Goal: Navigation & Orientation: Find specific page/section

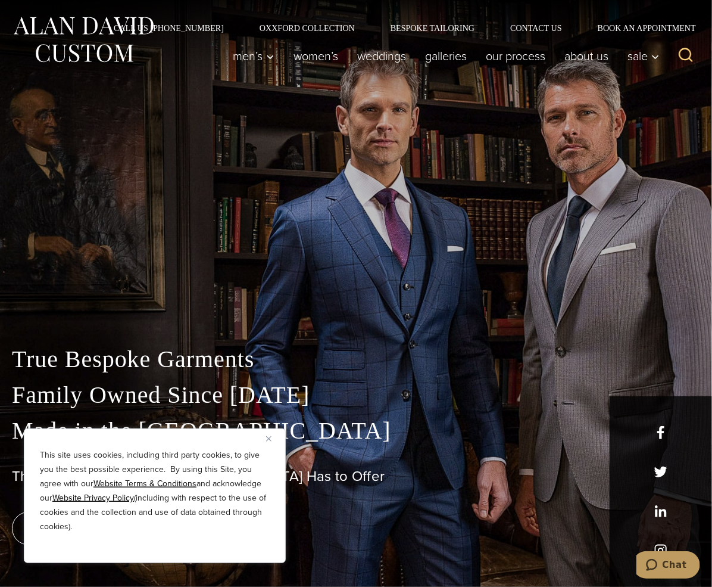
click at [270, 437] on img "Close" at bounding box center [268, 438] width 5 height 5
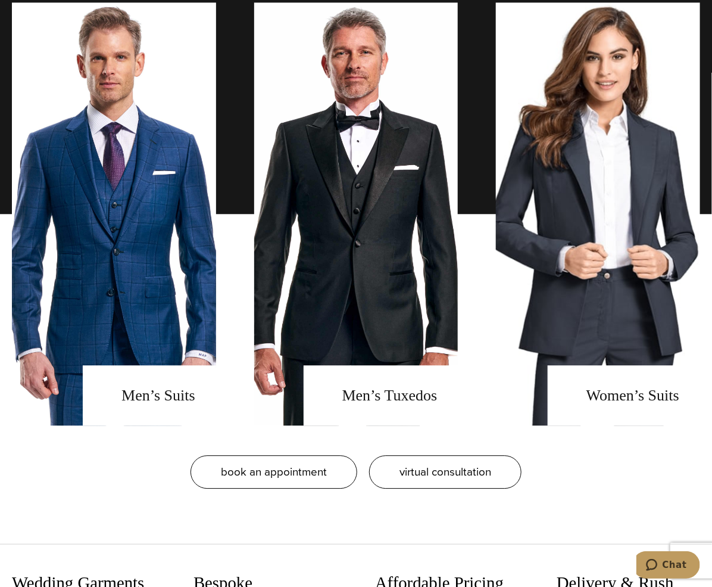
scroll to position [1012, 0]
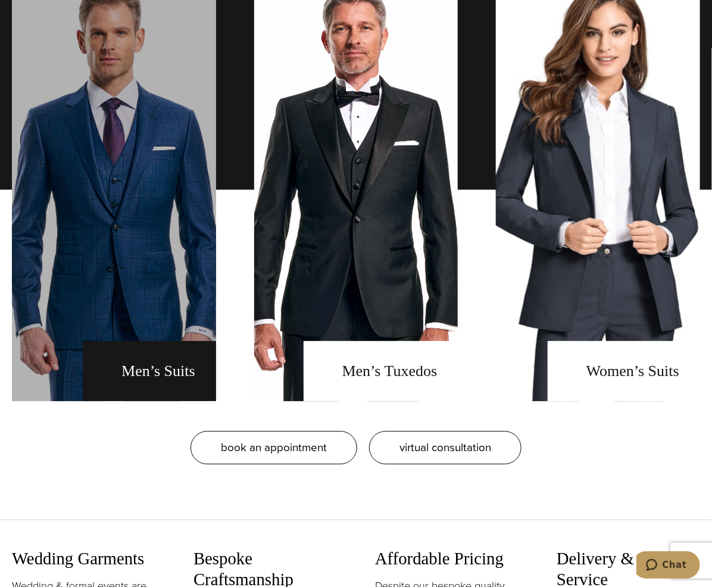
click at [162, 376] on link "men's suits" at bounding box center [114, 189] width 204 height 423
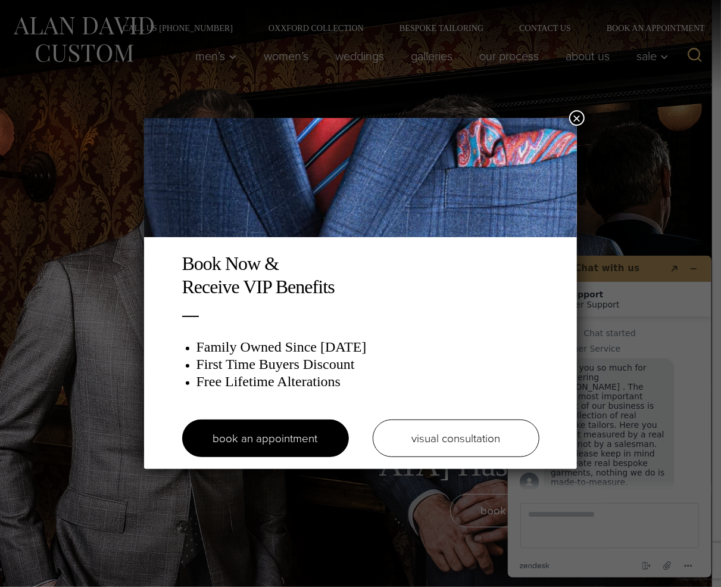
click at [572, 115] on button "×" at bounding box center [576, 117] width 15 height 15
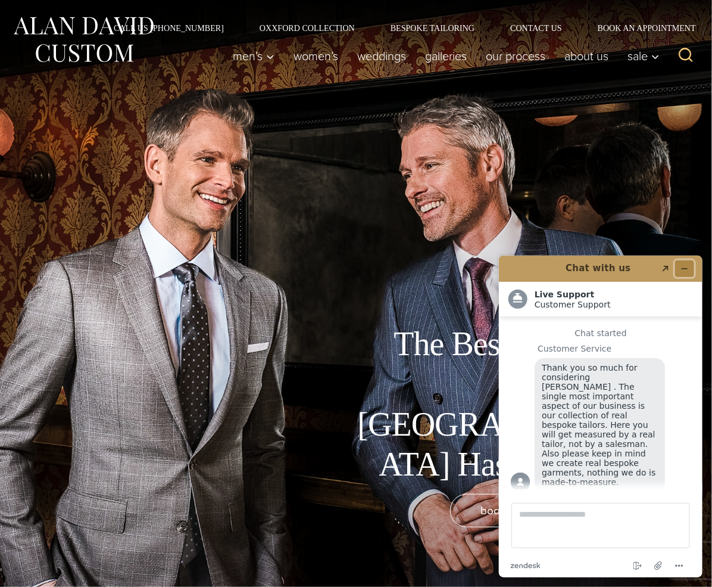
click at [684, 268] on icon "Minimize widget" at bounding box center [684, 268] width 5 height 0
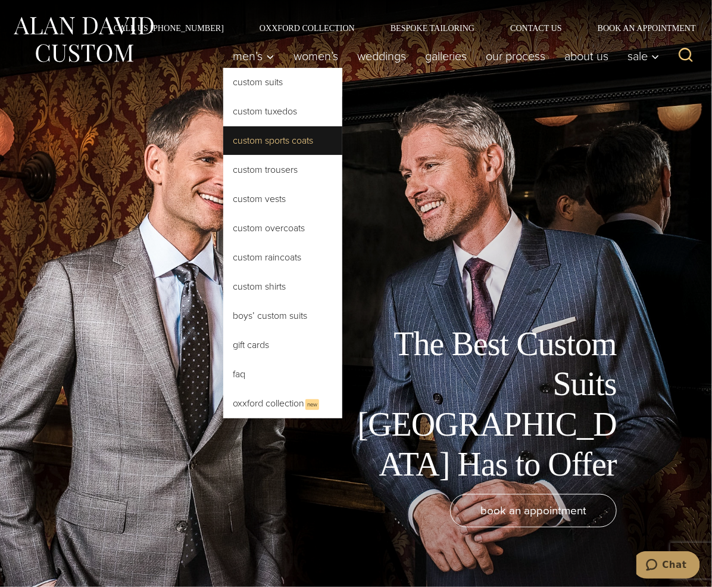
click at [223, 147] on link "Custom Sports Coats" at bounding box center [282, 140] width 119 height 29
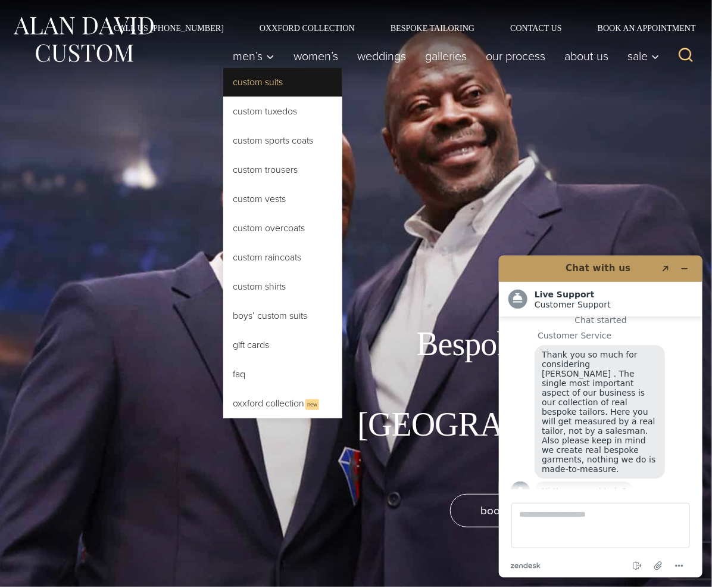
click at [223, 86] on link "Custom Suits" at bounding box center [282, 82] width 119 height 29
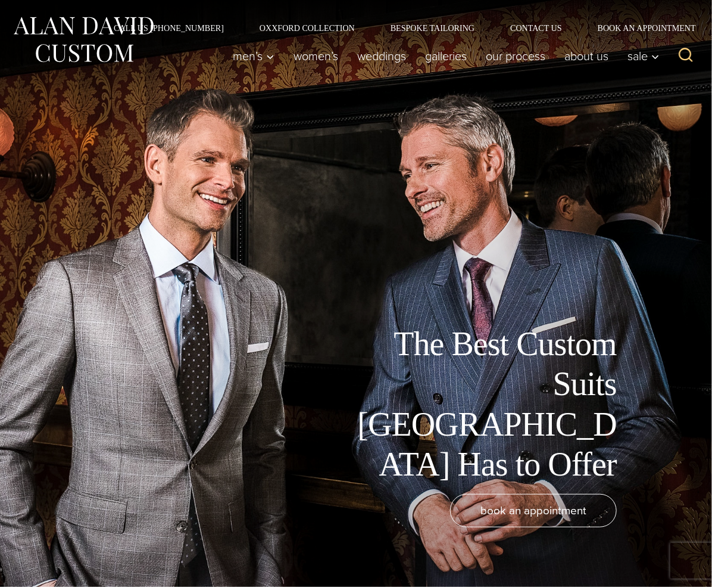
scroll to position [13, 0]
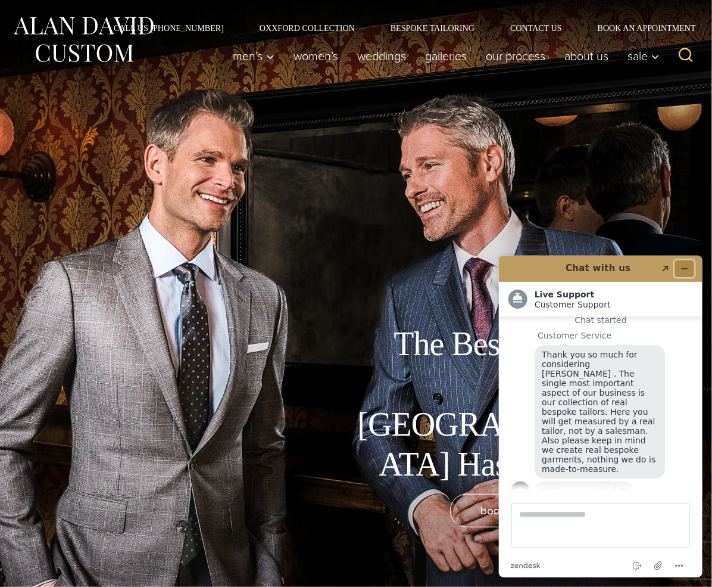
click at [686, 264] on icon "Minimize widget" at bounding box center [684, 268] width 8 height 8
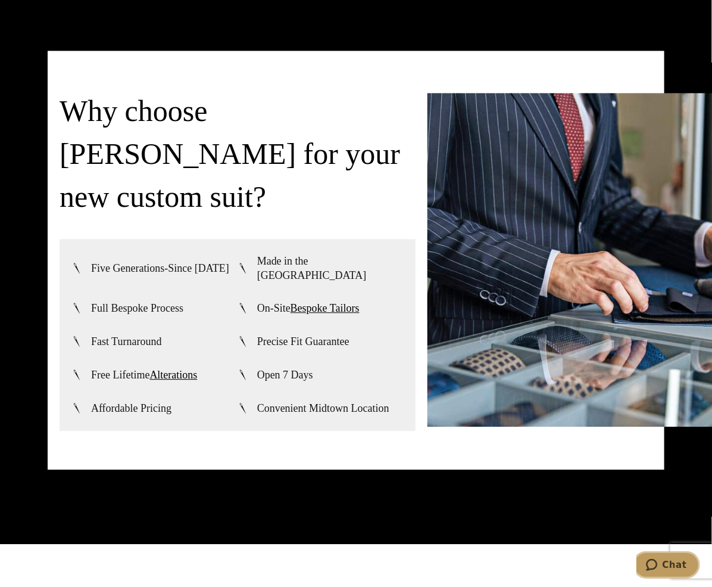
scroll to position [2680, 0]
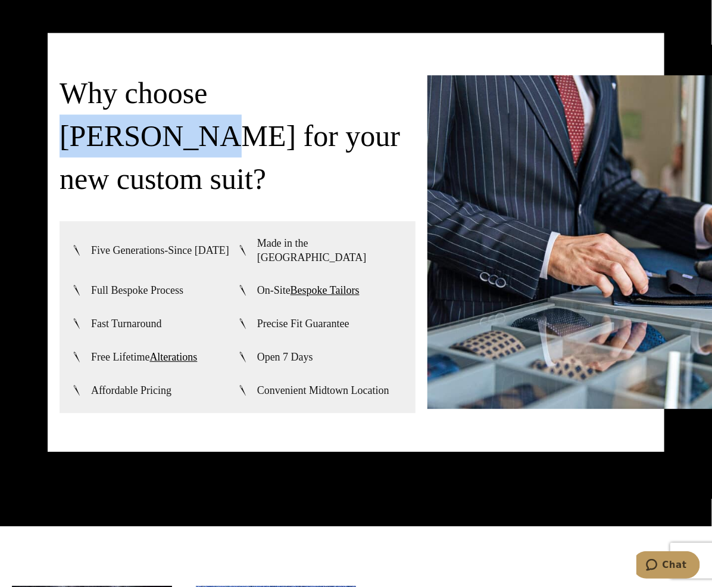
drag, startPoint x: 215, startPoint y: 73, endPoint x: 348, endPoint y: 73, distance: 133.4
click at [350, 73] on h3 "Why choose [PERSON_NAME] for your new custom suit?" at bounding box center [238, 135] width 356 height 129
copy h3 "[PERSON_NAME]"
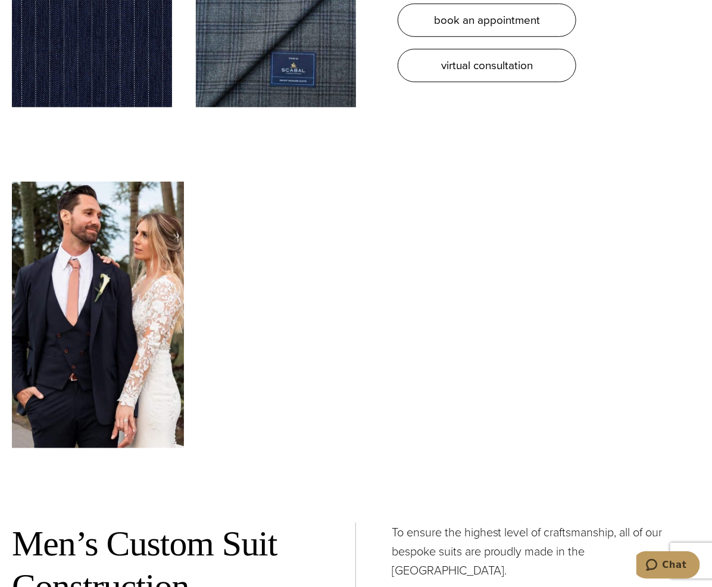
scroll to position [3573, 0]
